Goal: Find specific page/section: Find specific page/section

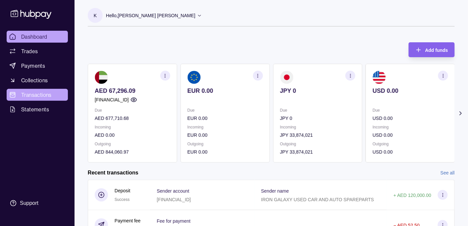
click at [31, 95] on span "Transactions" at bounding box center [36, 95] width 30 height 8
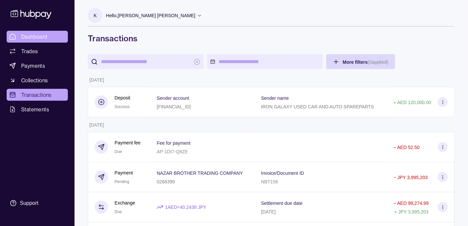
click at [36, 34] on span "Dashboard" at bounding box center [34, 37] width 26 height 8
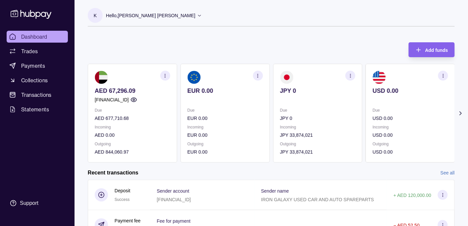
click at [142, 16] on p "Hello, [PERSON_NAME] [PERSON_NAME]" at bounding box center [150, 15] width 89 height 7
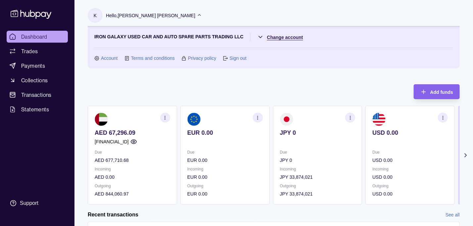
click at [269, 38] on html "Dashboard Trades Payments Collections Transactions Statements Support K Hello, …" at bounding box center [236, 197] width 473 height 394
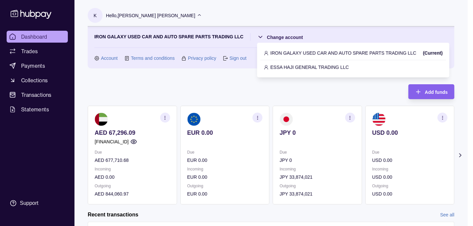
click at [281, 66] on p "ESSA HAJI GENERAL TRADING LLC" at bounding box center [309, 67] width 78 height 7
